Goal: Transaction & Acquisition: Purchase product/service

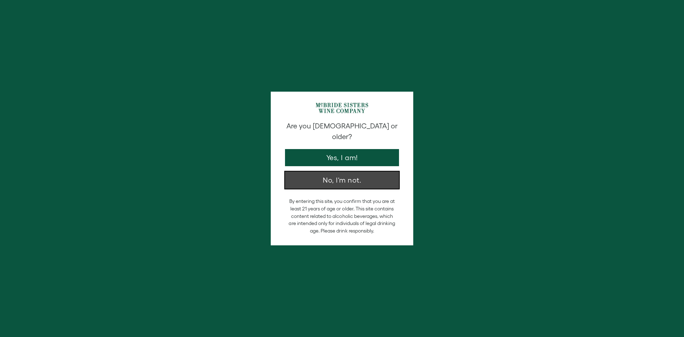
click at [353, 171] on button "No, I'm not." at bounding box center [342, 179] width 114 height 17
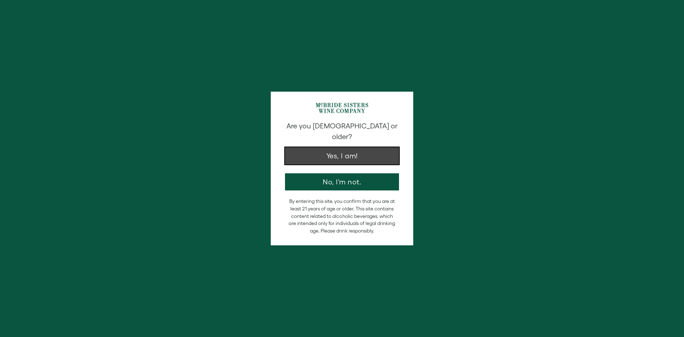
click at [343, 147] on button "Yes, I am!" at bounding box center [342, 155] width 114 height 17
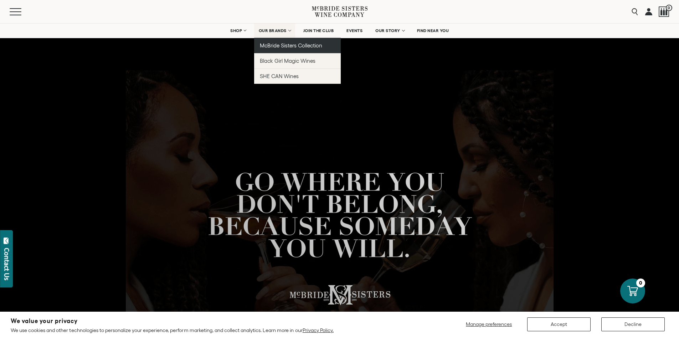
click at [279, 45] on span "McBride Sisters Collection" at bounding box center [291, 45] width 63 height 6
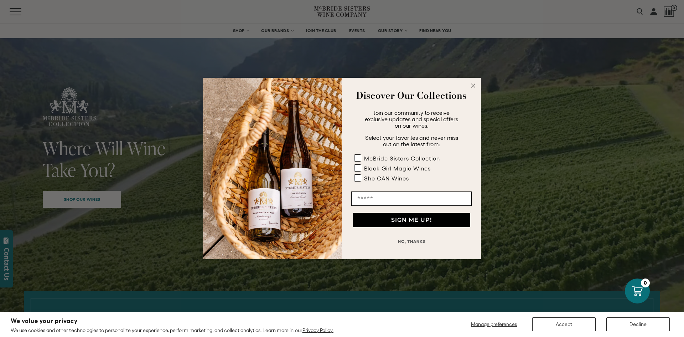
click at [475, 83] on circle "Close dialog" at bounding box center [473, 86] width 8 height 8
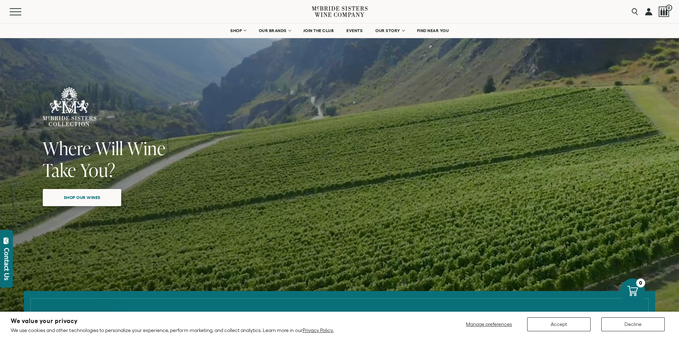
click at [104, 196] on span "Shop our wines" at bounding box center [82, 197] width 62 height 14
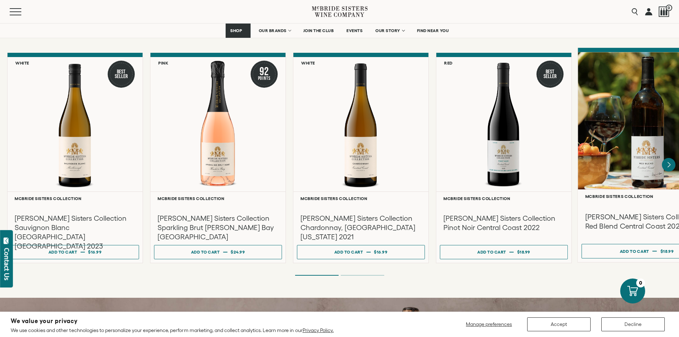
scroll to position [609, 0]
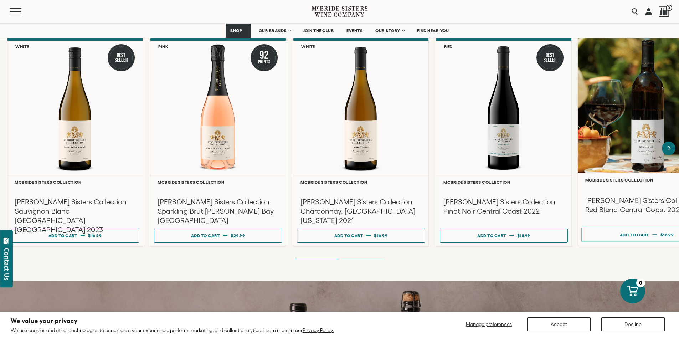
click at [630, 203] on h3 "McBride Sisters Collection Red Blend Central Coast 2020" at bounding box center [646, 204] width 123 height 19
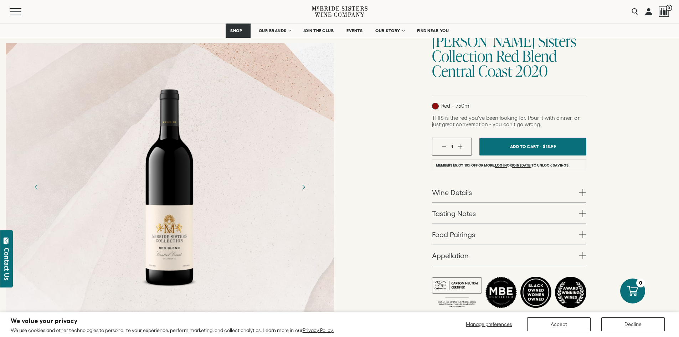
scroll to position [71, 0]
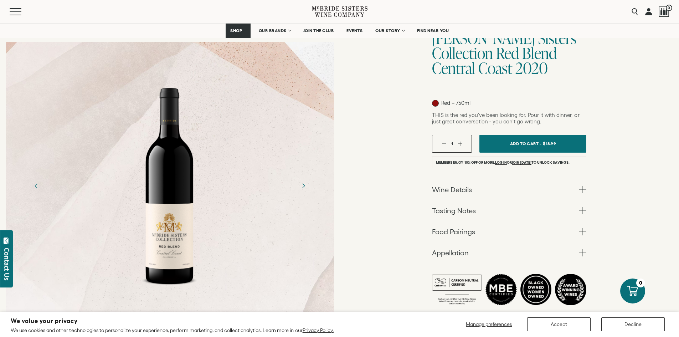
click at [582, 250] on span at bounding box center [582, 252] width 7 height 7
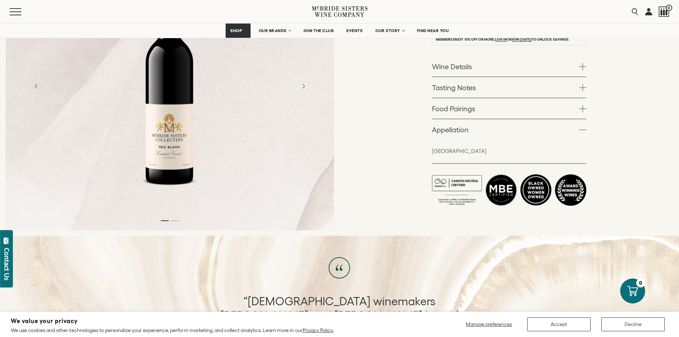
scroll to position [250, 0]
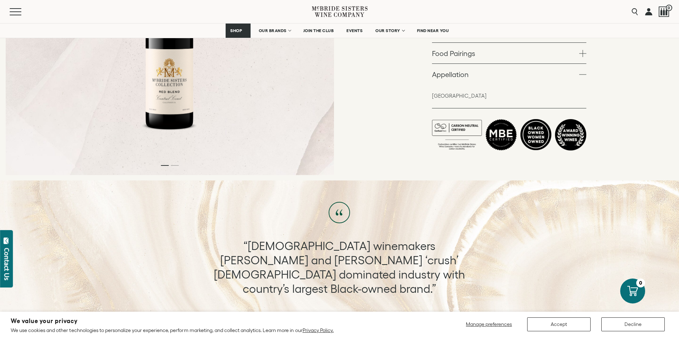
click at [573, 133] on li at bounding box center [570, 134] width 31 height 31
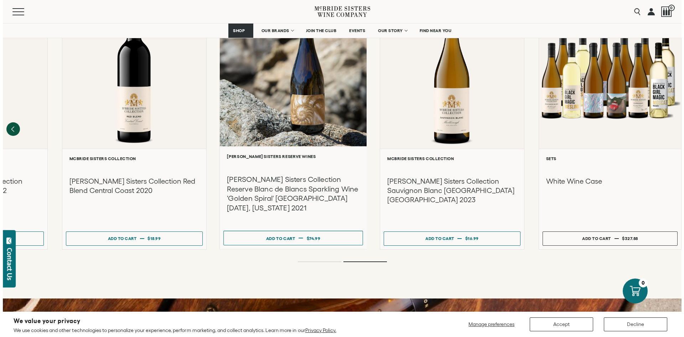
scroll to position [927, 0]
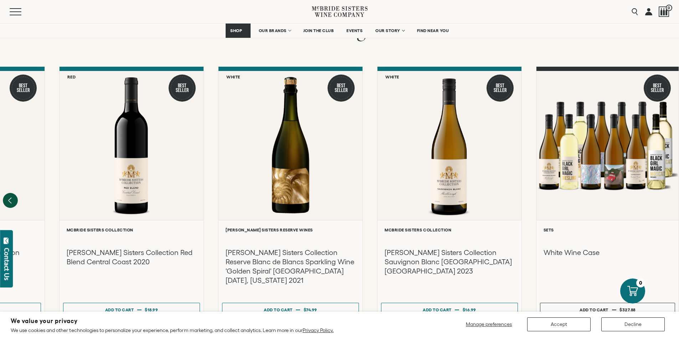
click at [10, 198] on icon "Previous" at bounding box center [10, 201] width 3 height 6
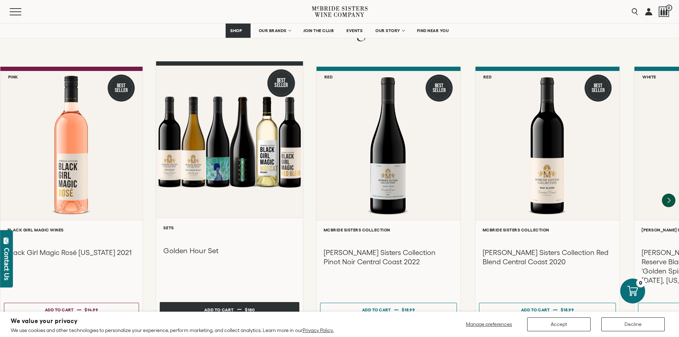
click at [232, 304] on div "Add to cart" at bounding box center [218, 309] width 29 height 11
